Goal: Register for event/course

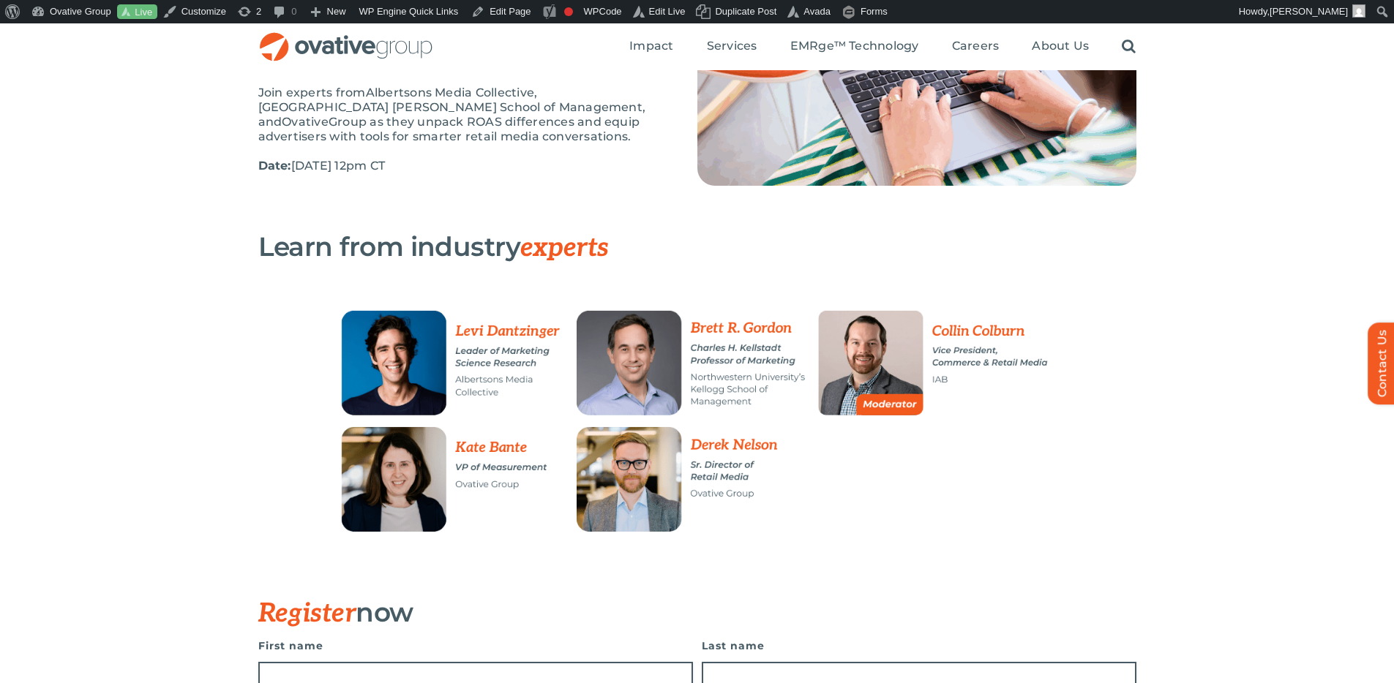
scroll to position [181, 0]
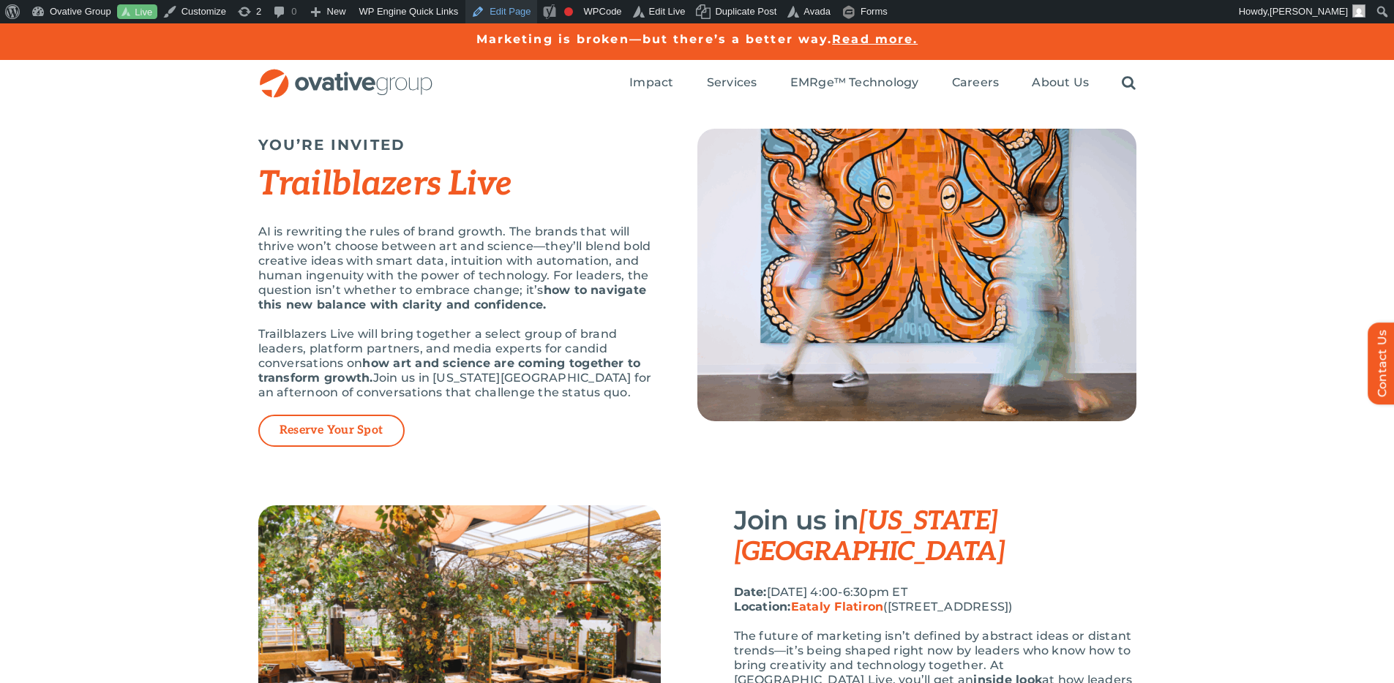
click at [508, 13] on link "Edit Page" at bounding box center [500, 11] width 71 height 23
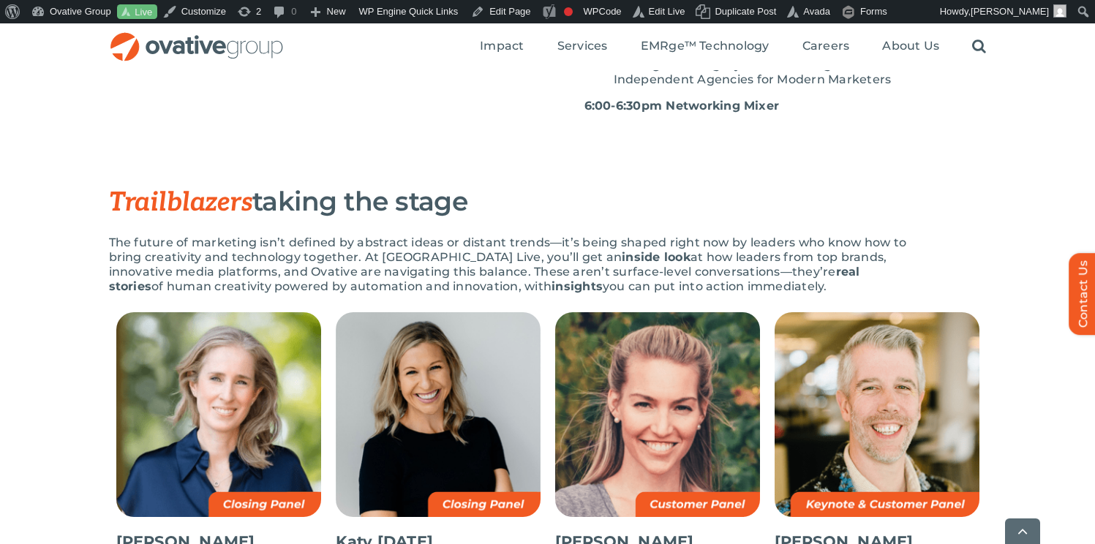
scroll to position [735, 0]
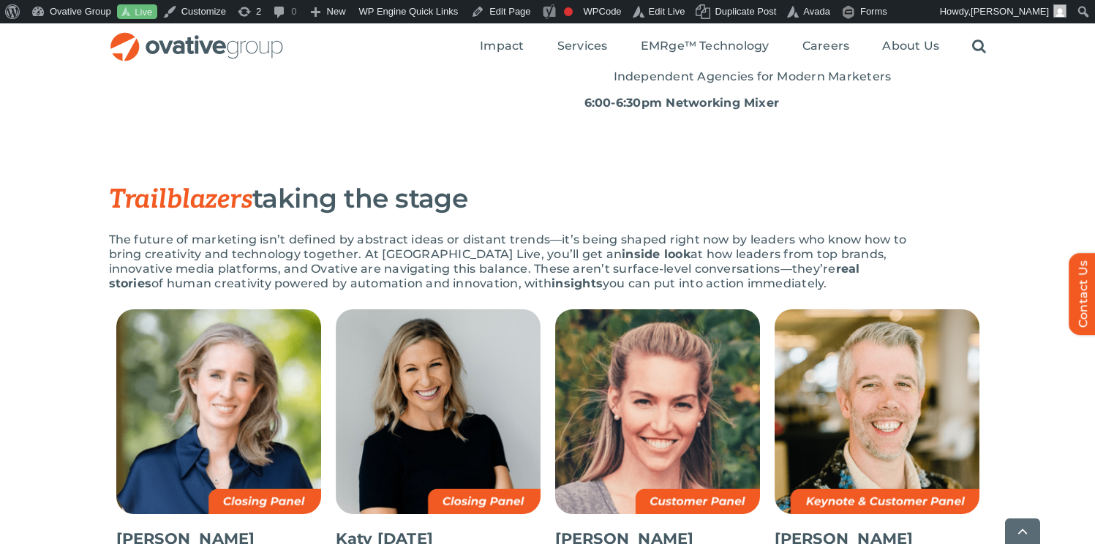
click at [664, 243] on p "The future of marketing isn’t defined by abstract ideas or distant trends—it’s …" at bounding box center [511, 262] width 805 height 59
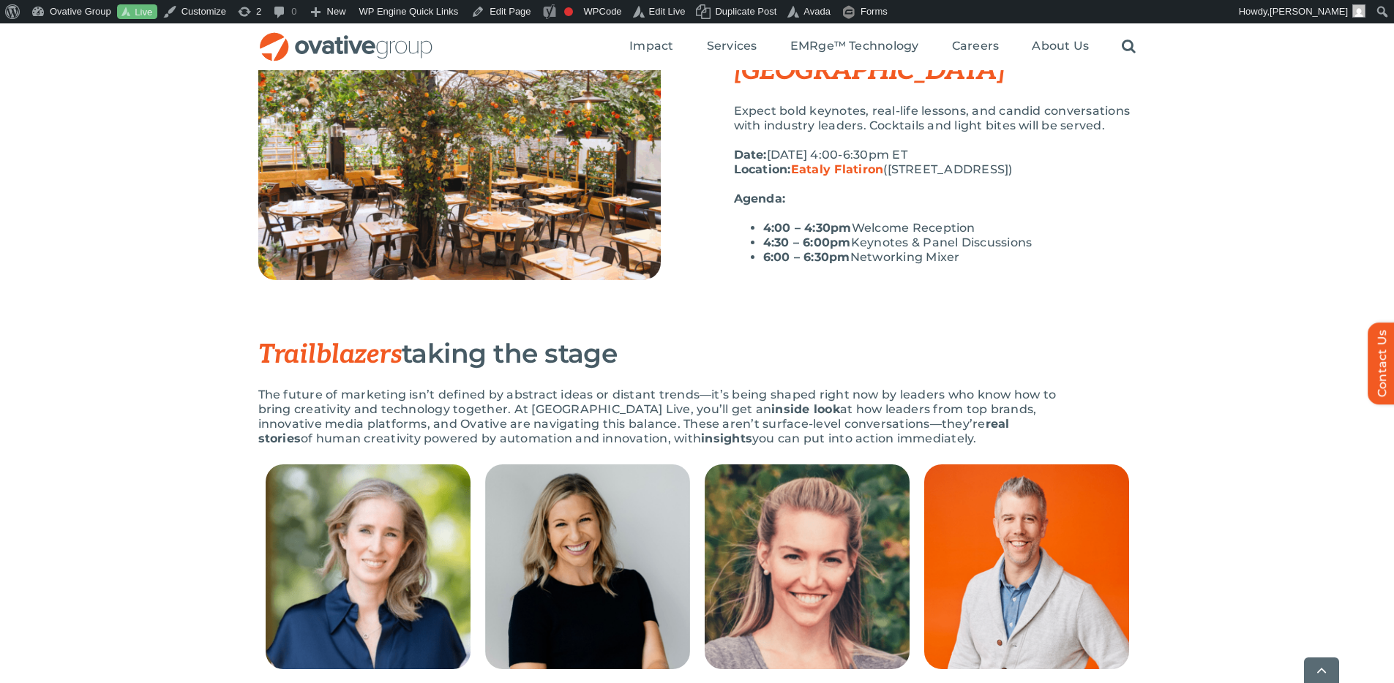
scroll to position [602, 0]
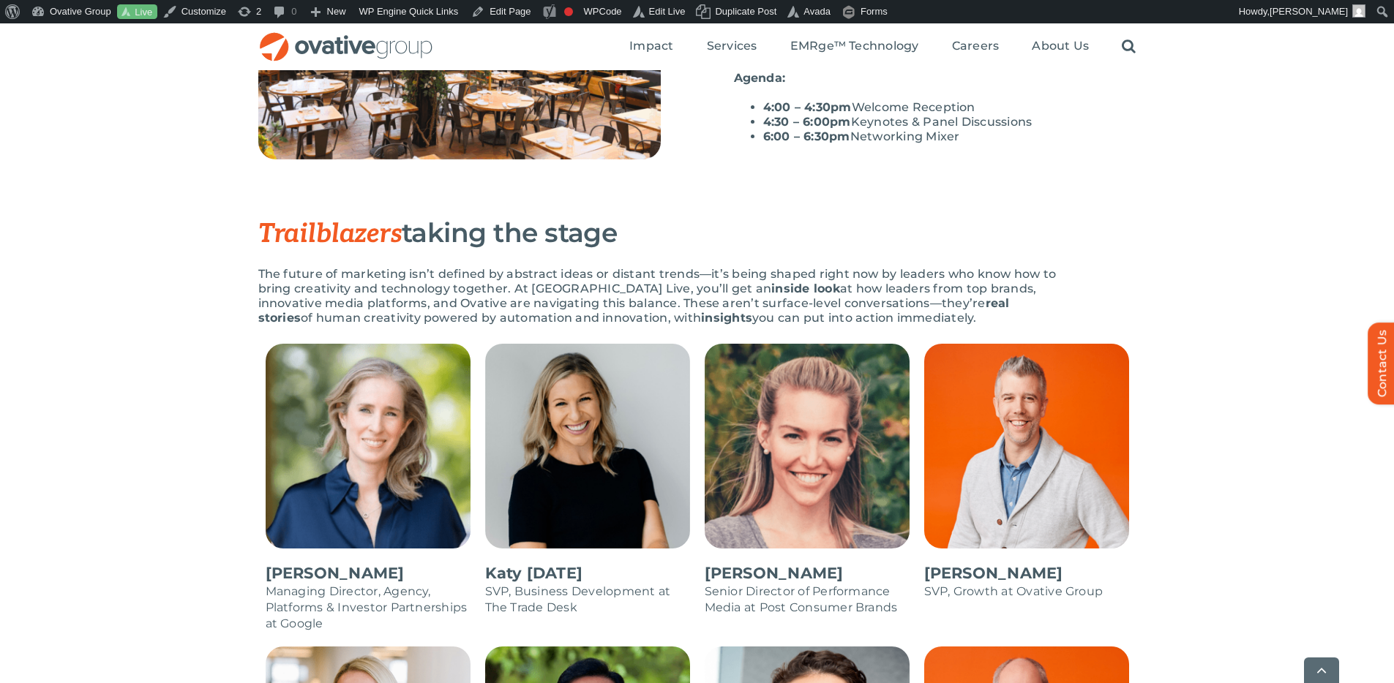
click at [1161, 271] on div "Trailblazers taking the stage The future of marketing isn’t defined by abstract…" at bounding box center [697, 281] width 1394 height 126
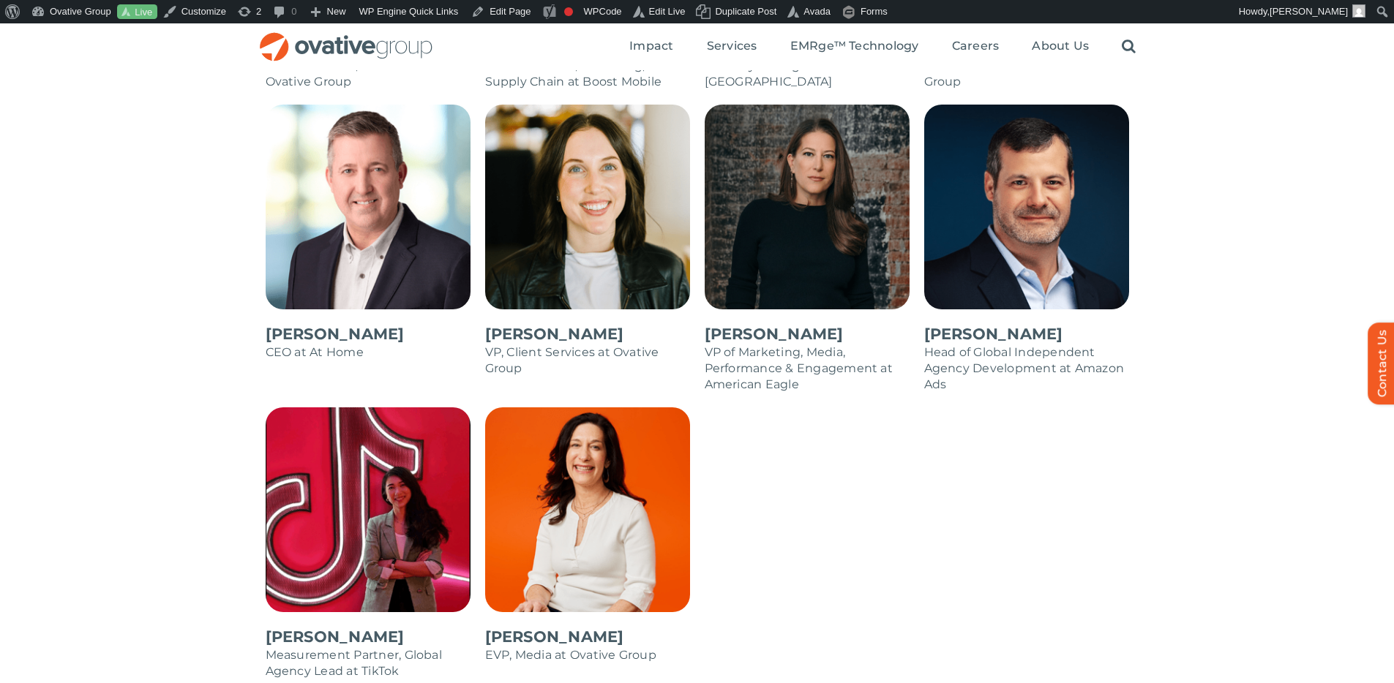
scroll to position [1430, 0]
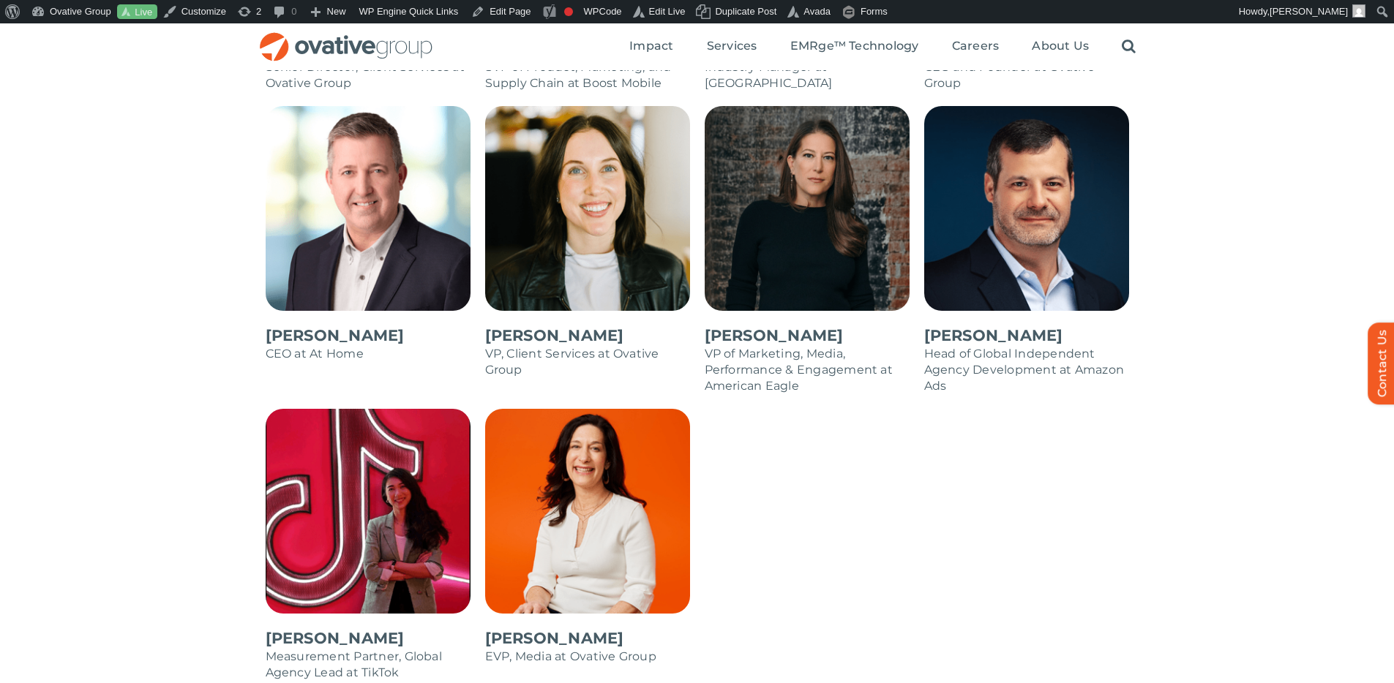
drag, startPoint x: 1252, startPoint y: 295, endPoint x: 1233, endPoint y: 282, distance: 22.7
click at [1252, 296] on div "Alicia Carey Managing Director, Agency, Platforms & Investor Partnerships at Go…" at bounding box center [697, 127] width 1394 height 1223
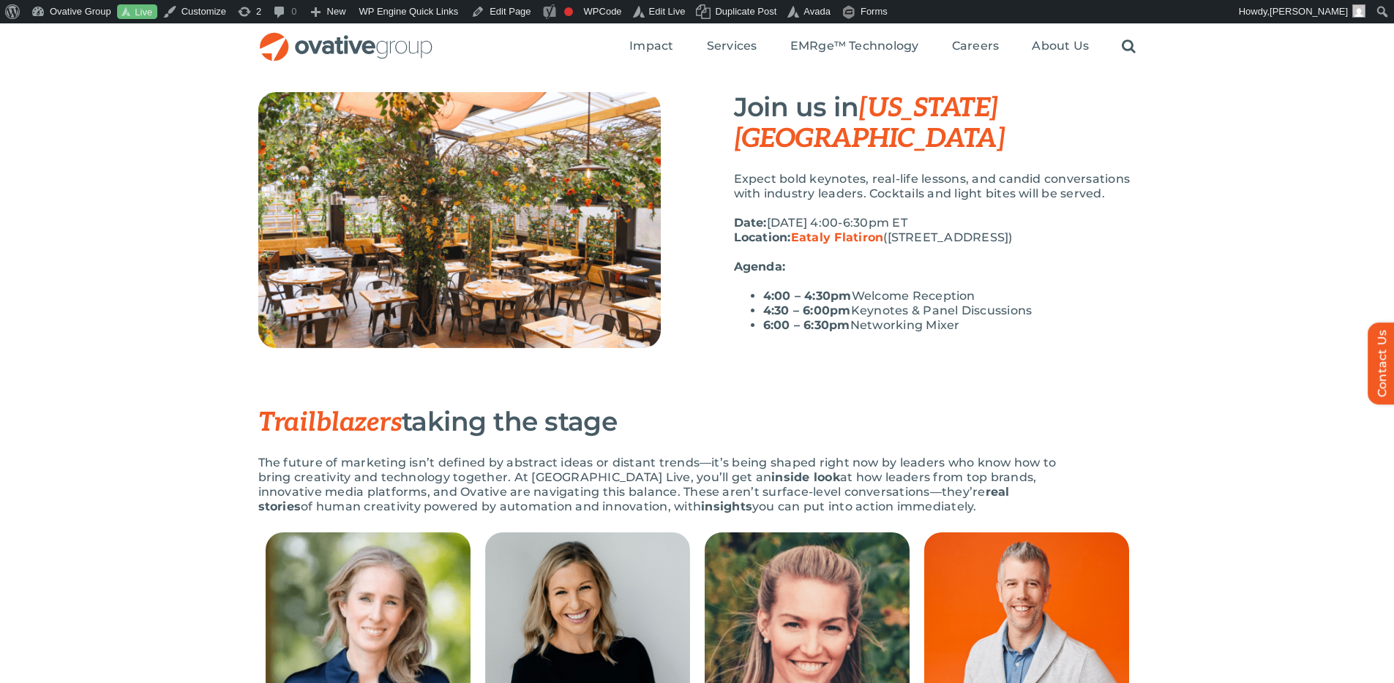
scroll to position [188, 0]
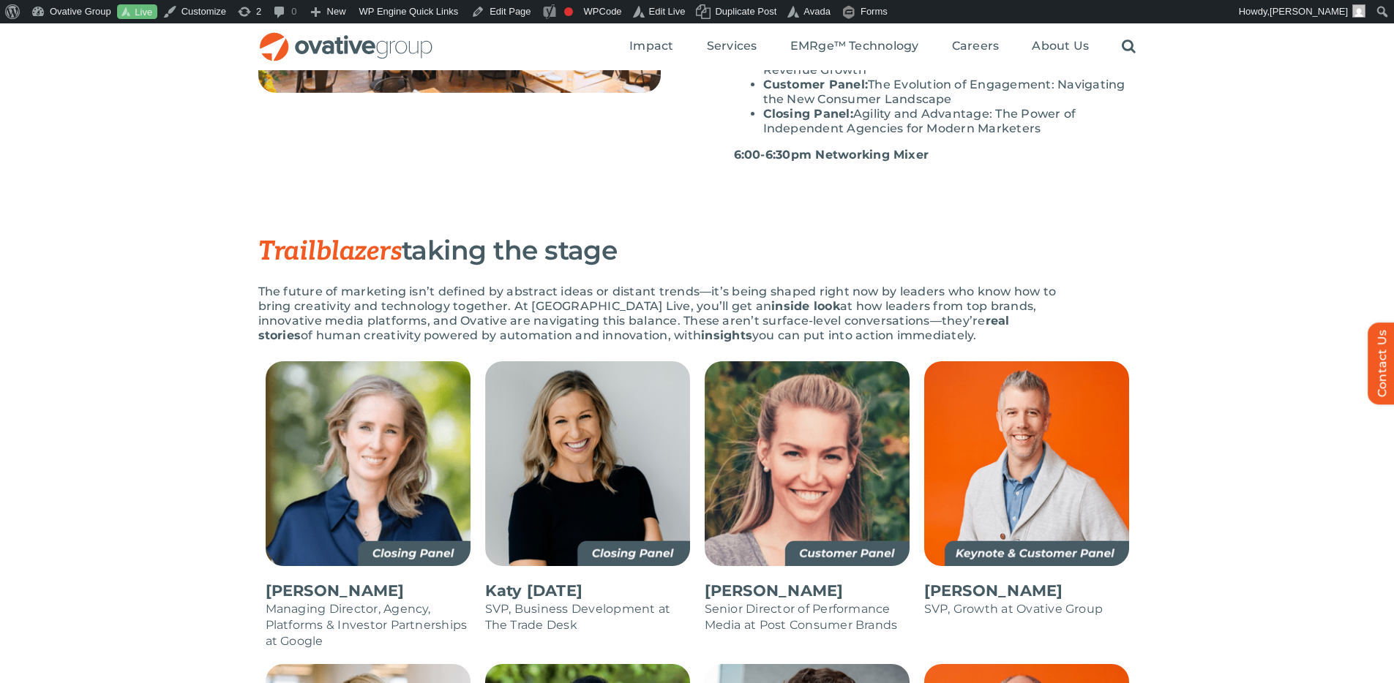
scroll to position [507, 0]
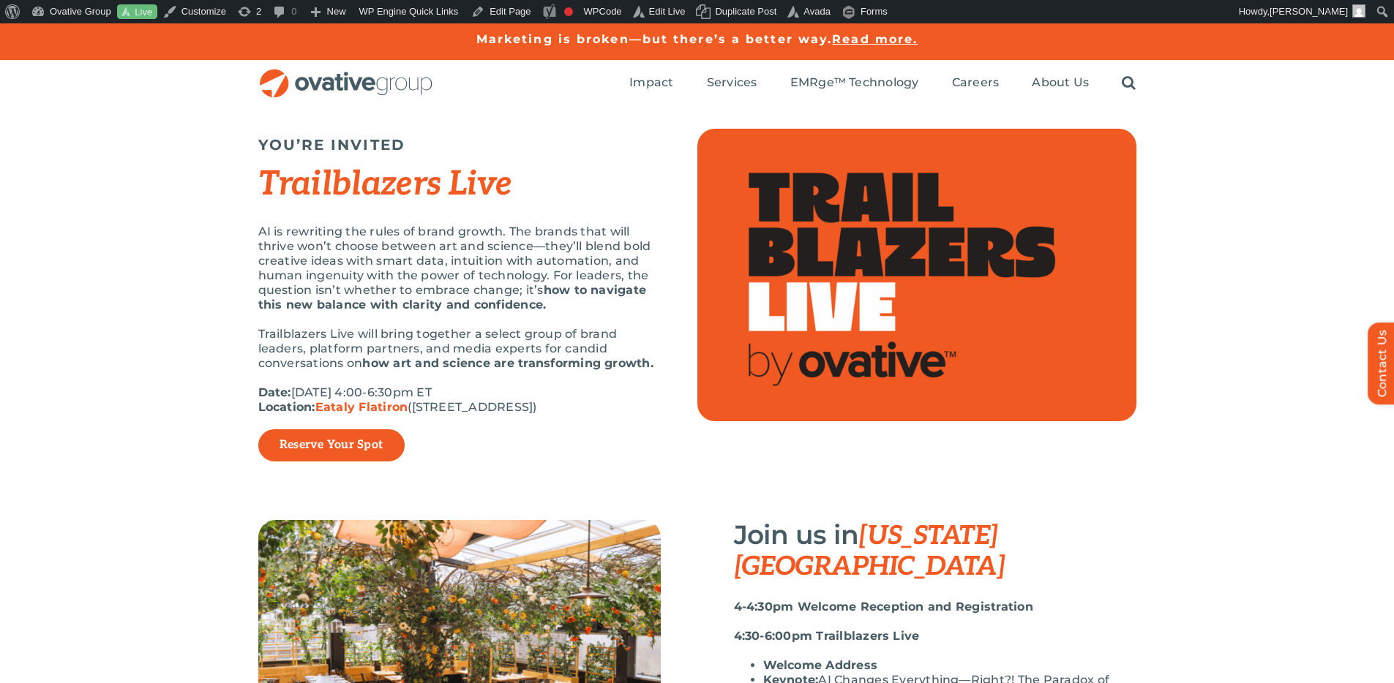
click at [367, 449] on link "Reserve Your Spot" at bounding box center [331, 445] width 103 height 15
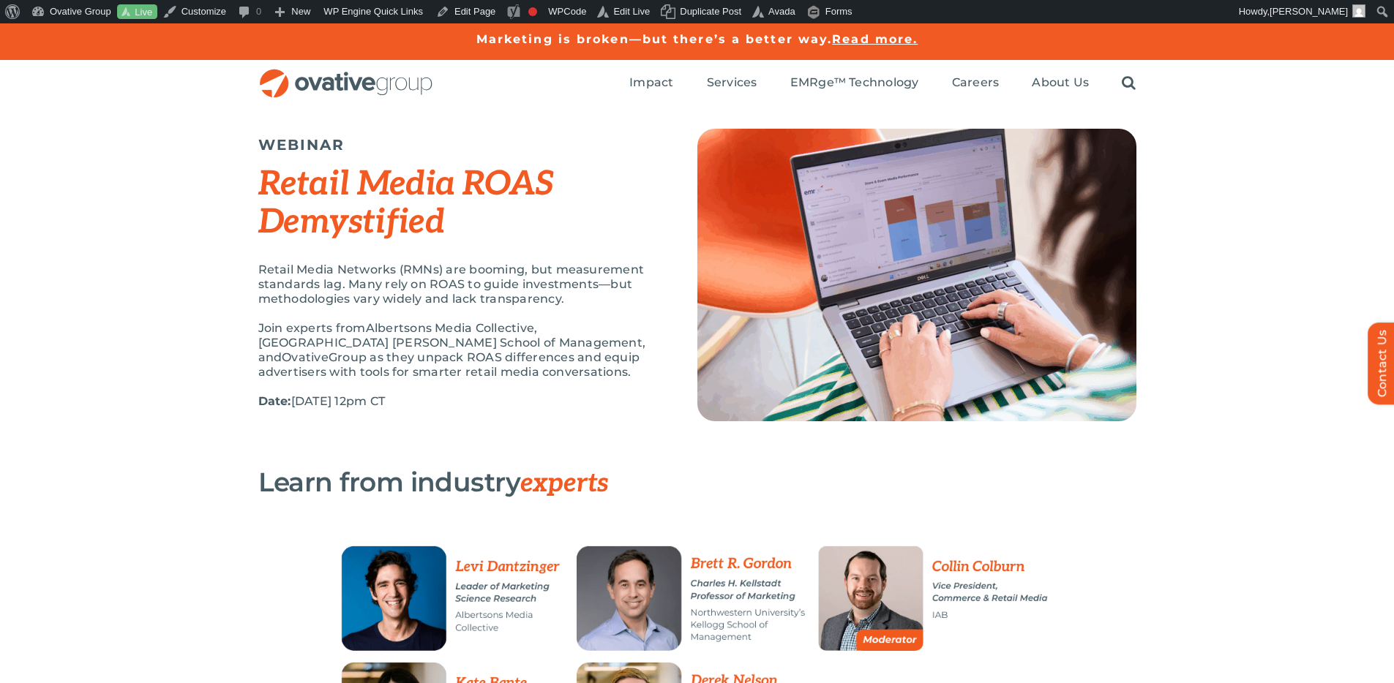
scroll to position [3, 0]
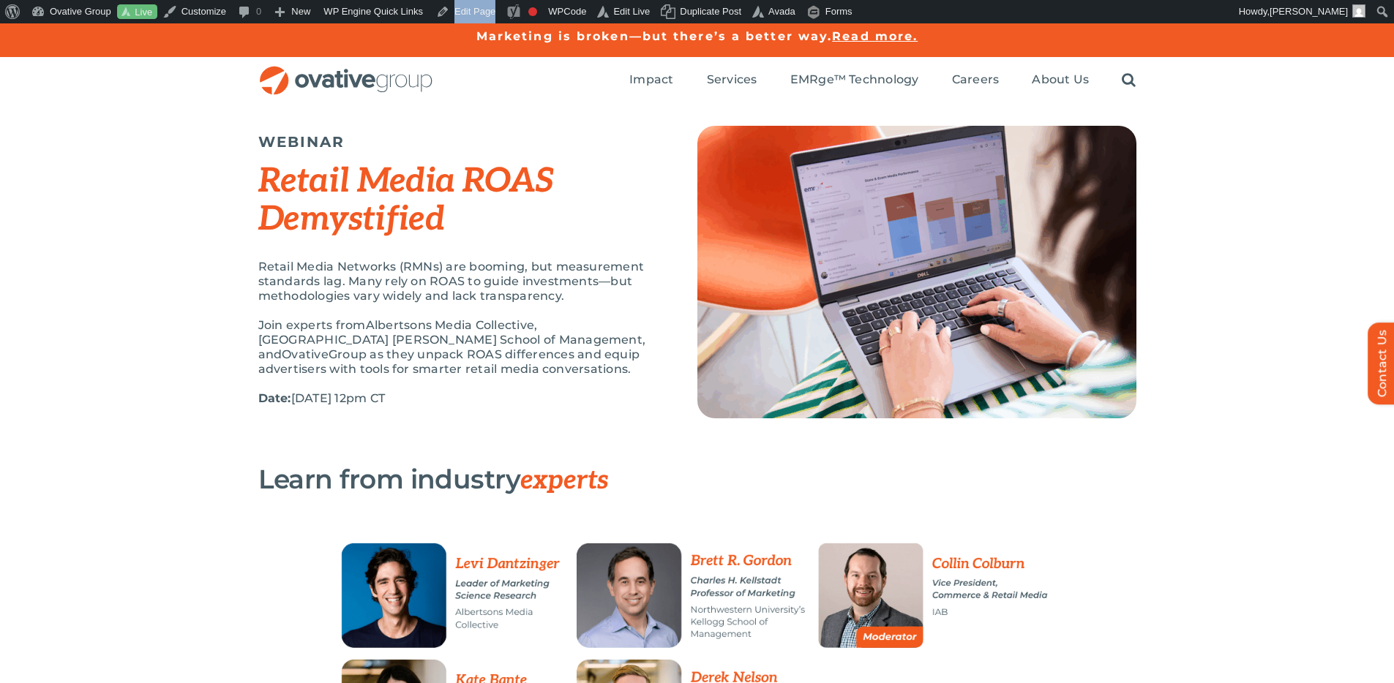
click at [328, 234] on em "Retail Media ROAS Demystified" at bounding box center [406, 200] width 296 height 79
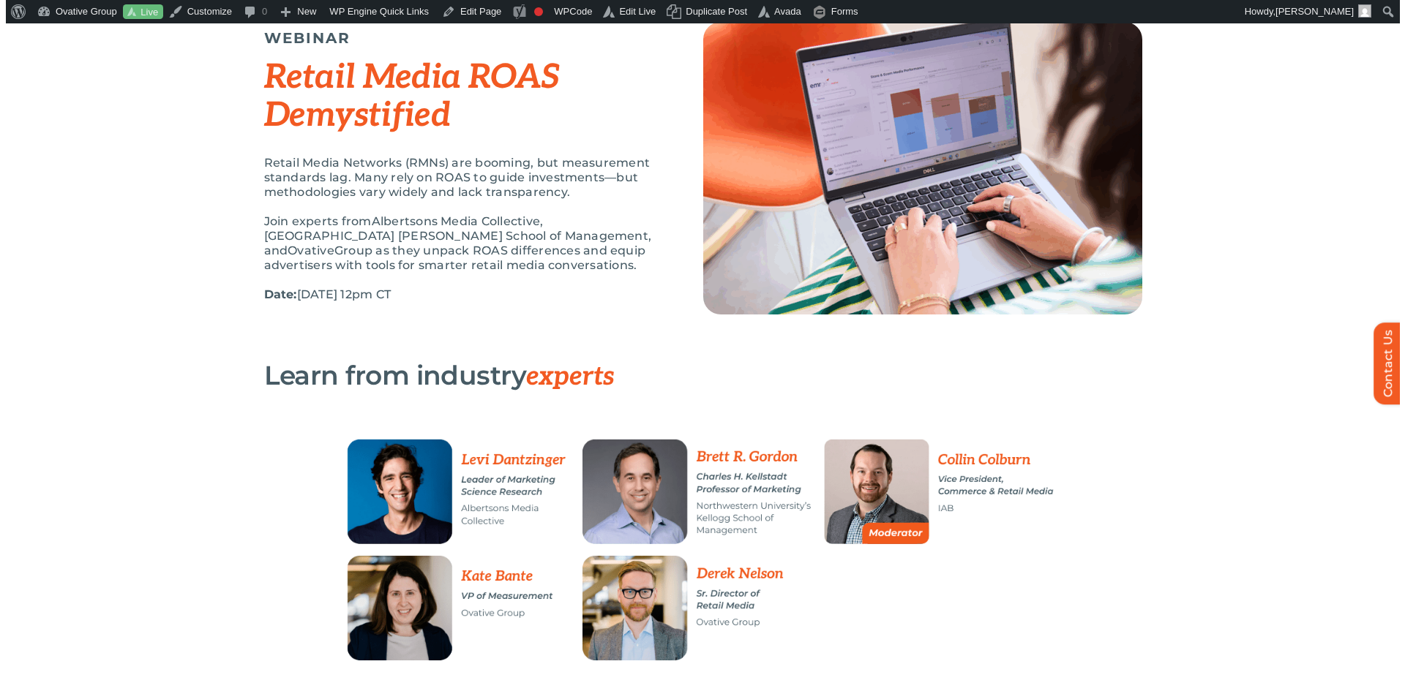
scroll to position [0, 0]
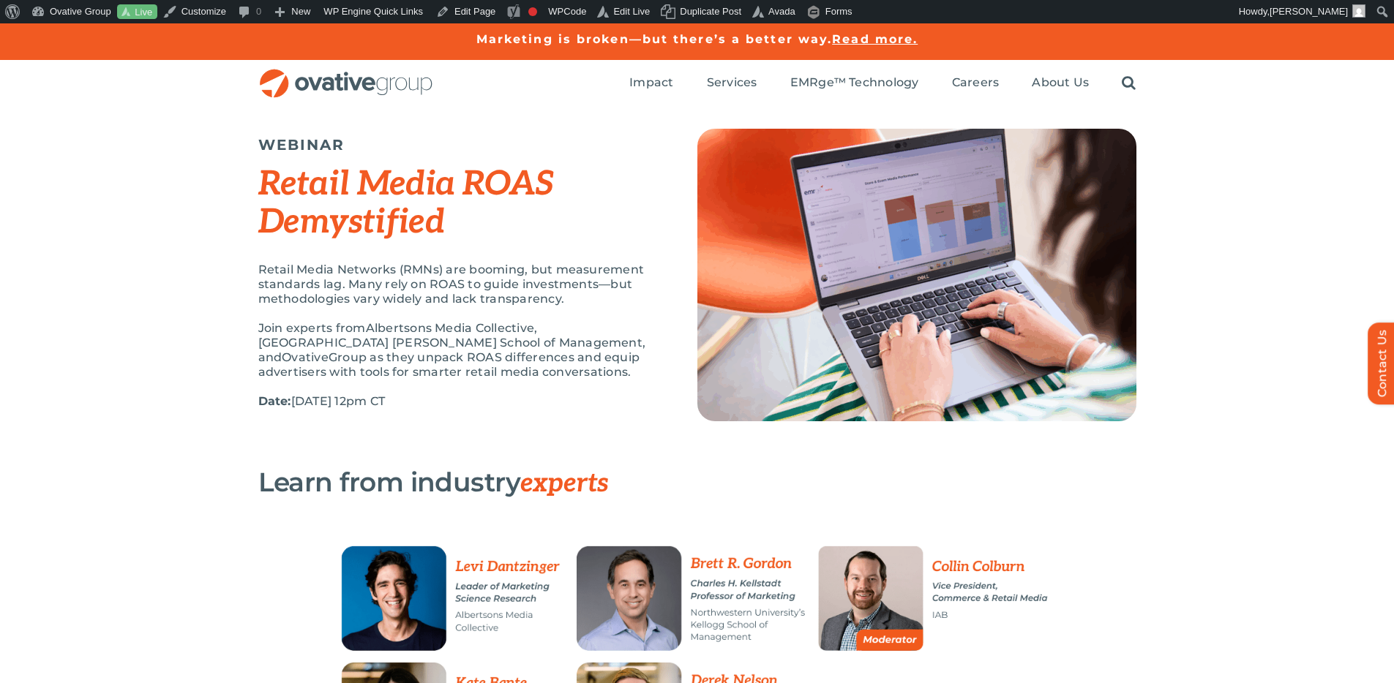
click at [1202, 196] on div "WEBINAR Retail Media ROAS Demystified Retail Media Networks (RMNs) are booming,…" at bounding box center [697, 287] width 1394 height 361
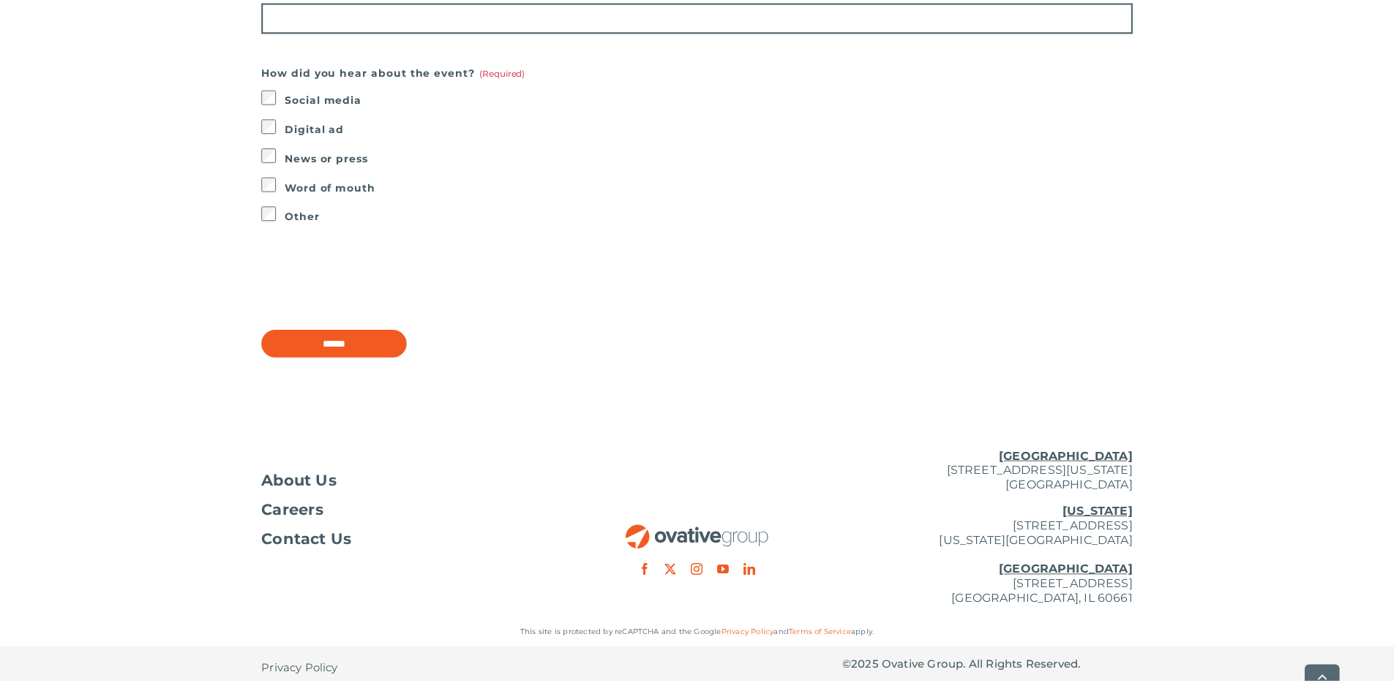
scroll to position [1082, 0]
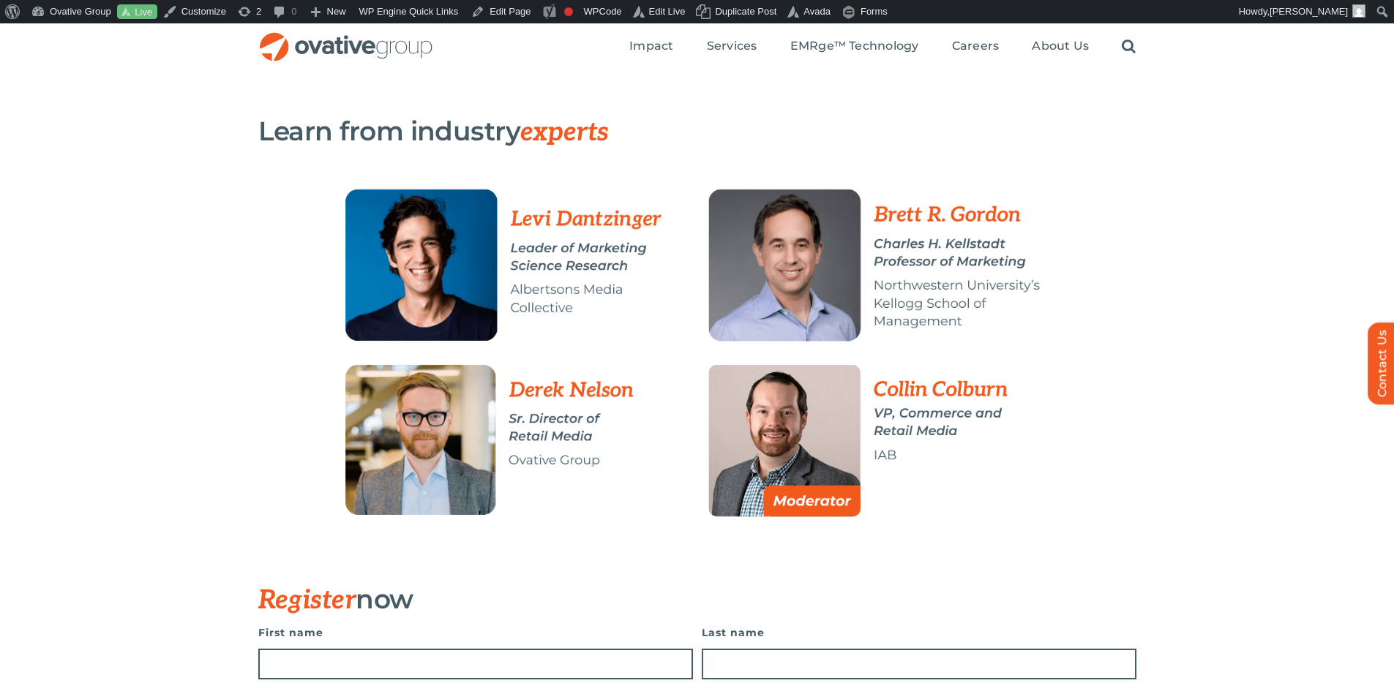
scroll to position [195, 0]
